Goal: Information Seeking & Learning: Learn about a topic

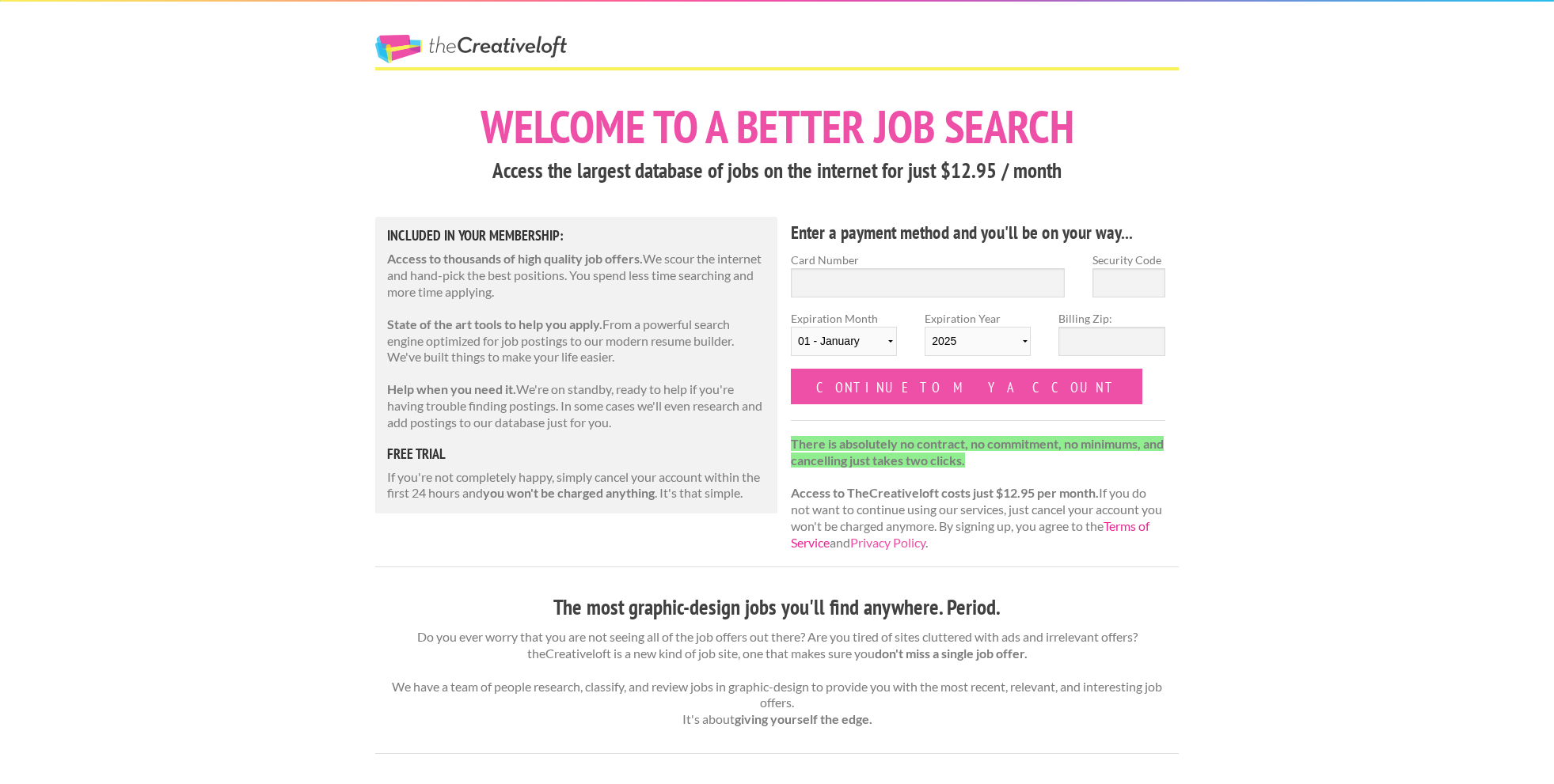
click at [843, 541] on link "Terms of Service" at bounding box center [970, 534] width 359 height 32
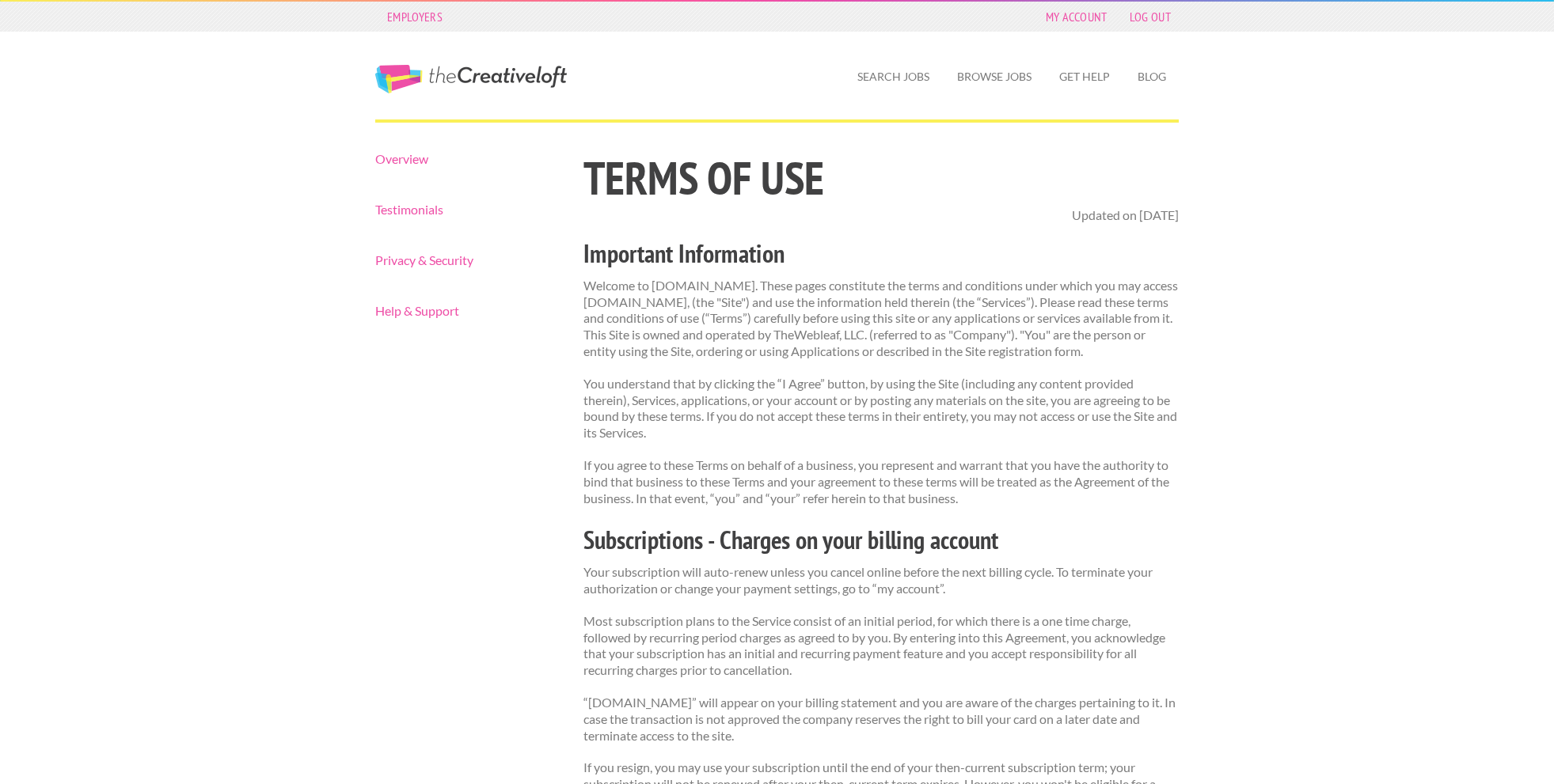
drag, startPoint x: 1014, startPoint y: 75, endPoint x: 1094, endPoint y: 121, distance: 92.3
click at [1016, 75] on link "Browse Jobs" at bounding box center [994, 76] width 99 height 36
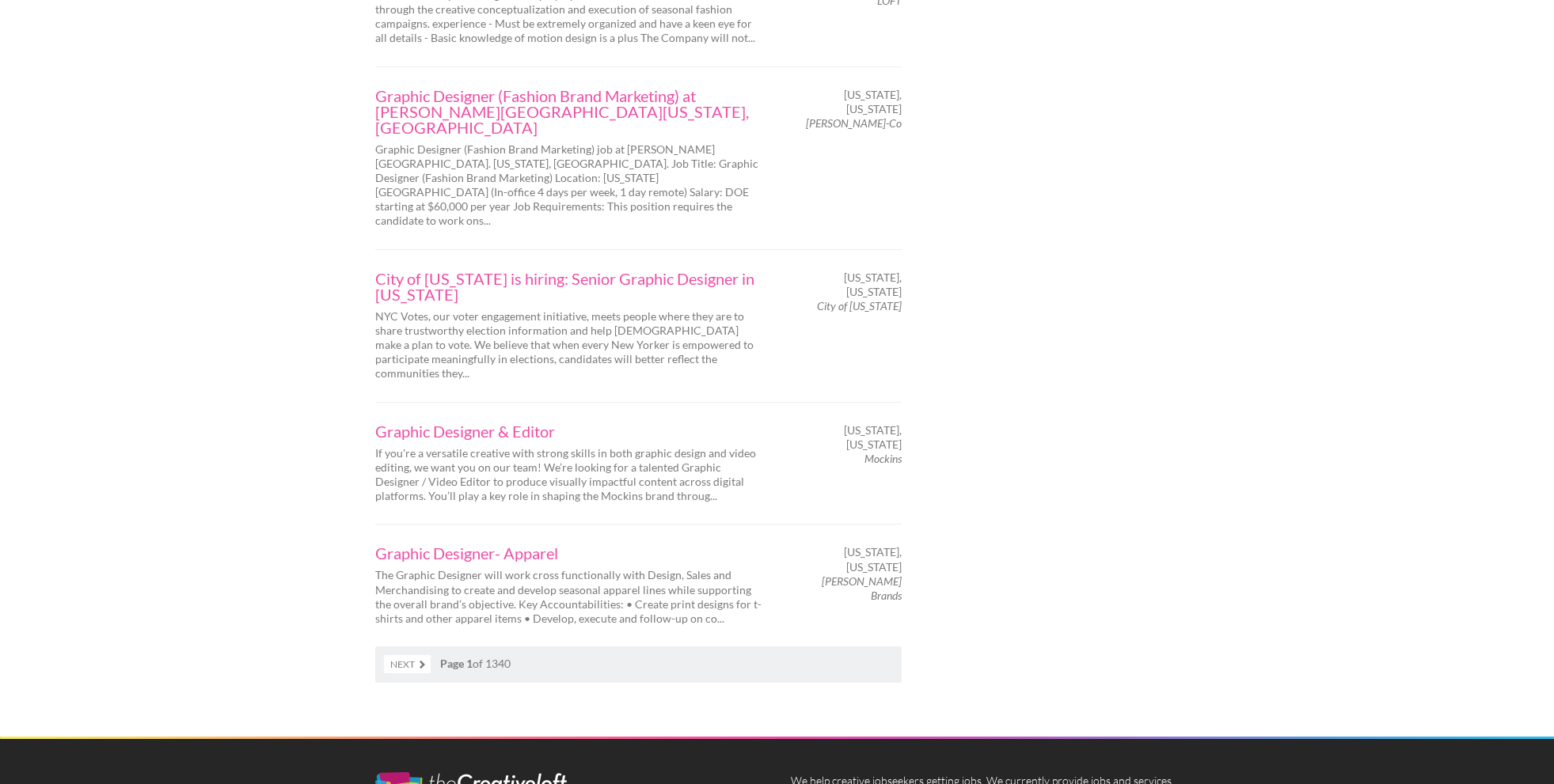
scroll to position [2480, 0]
drag, startPoint x: 423, startPoint y: 500, endPoint x: 471, endPoint y: 539, distance: 61.8
click at [424, 654] on link "Next" at bounding box center [407, 663] width 47 height 18
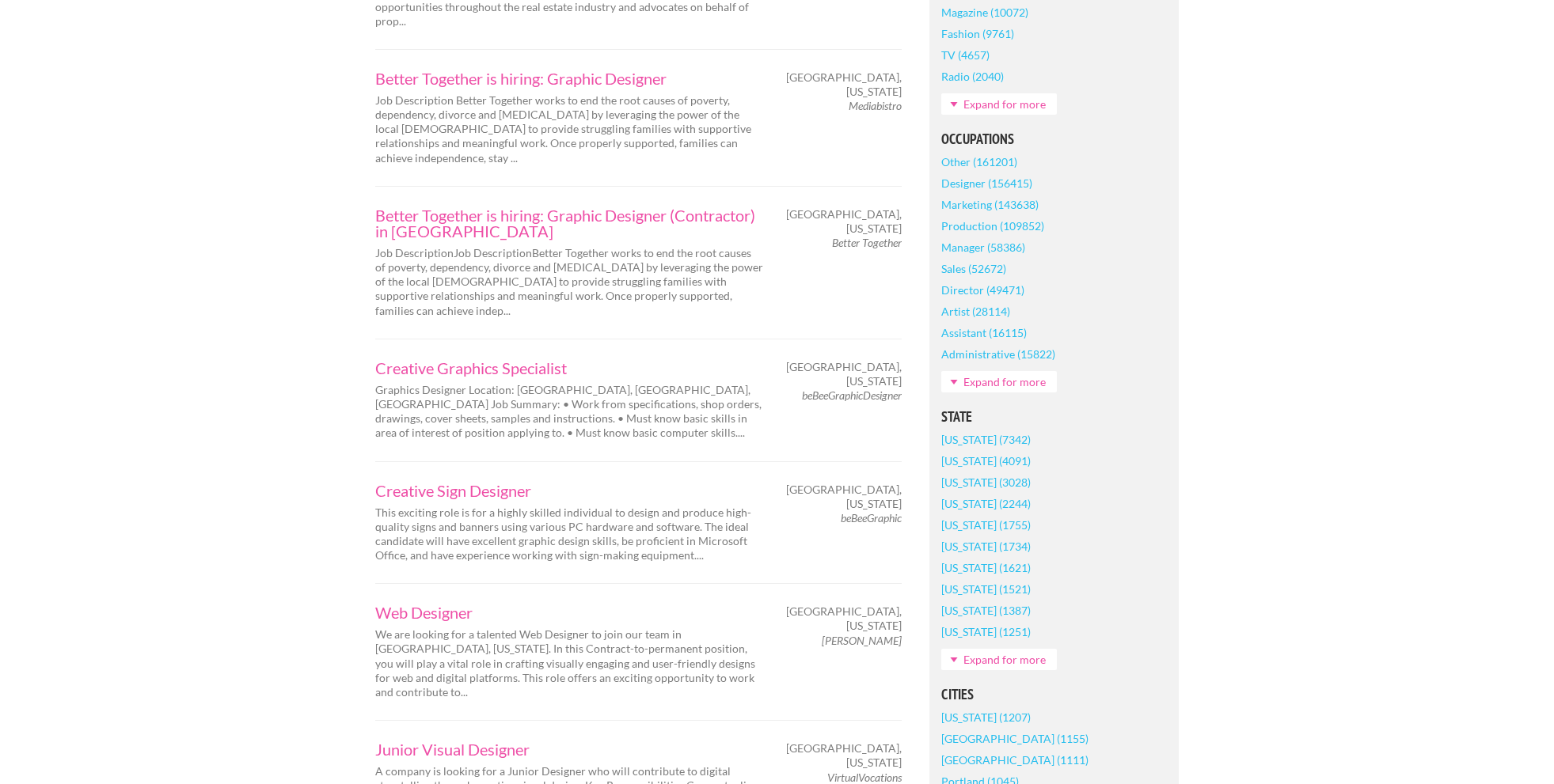
scroll to position [618, 0]
click at [998, 587] on link "[US_STATE] (1521)" at bounding box center [986, 588] width 90 height 21
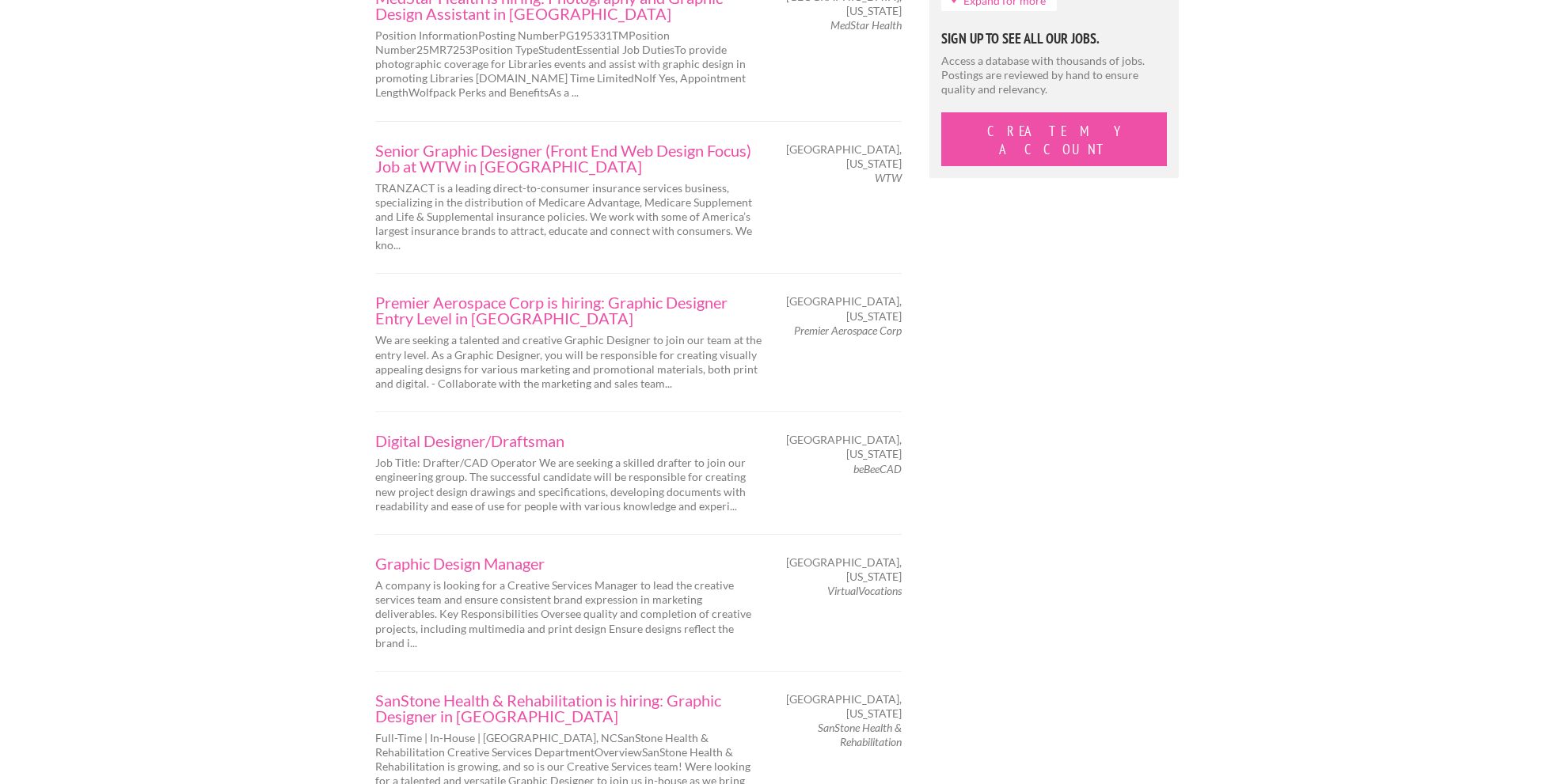
scroll to position [1629, 0]
click at [510, 553] on link "Graphic Design Manager" at bounding box center [569, 561] width 388 height 16
